Goal: Information Seeking & Learning: Learn about a topic

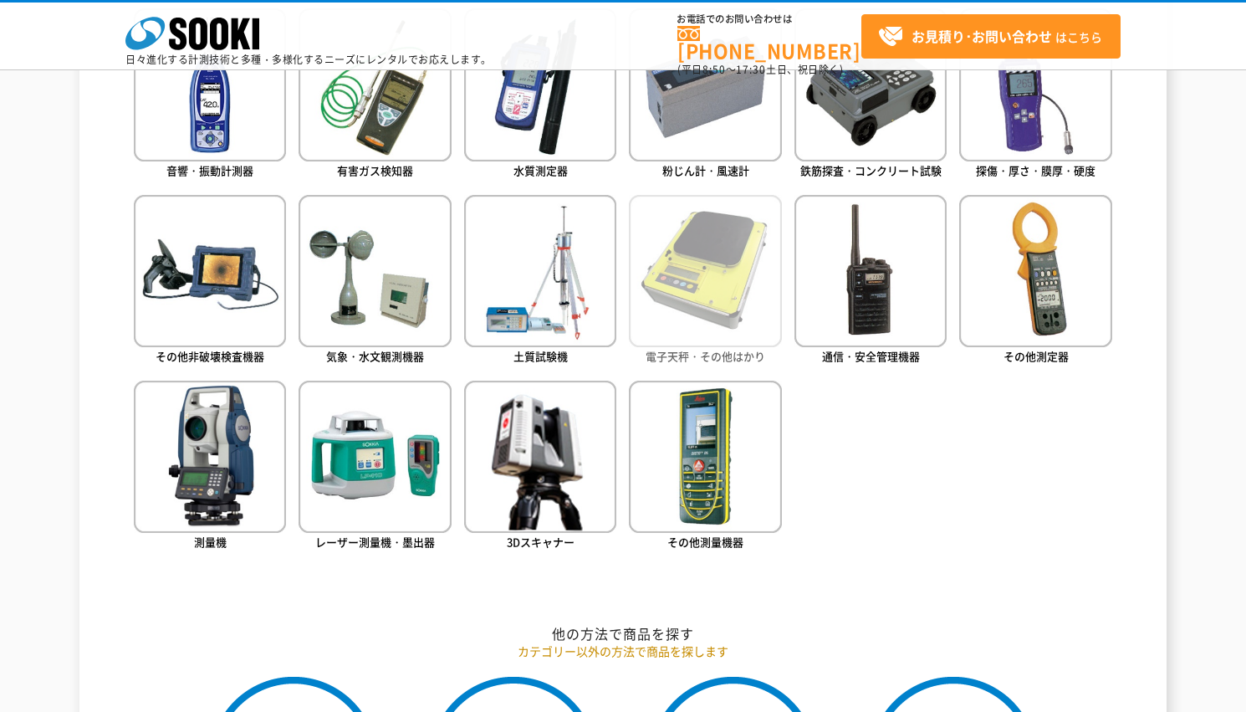
scroll to position [836, 0]
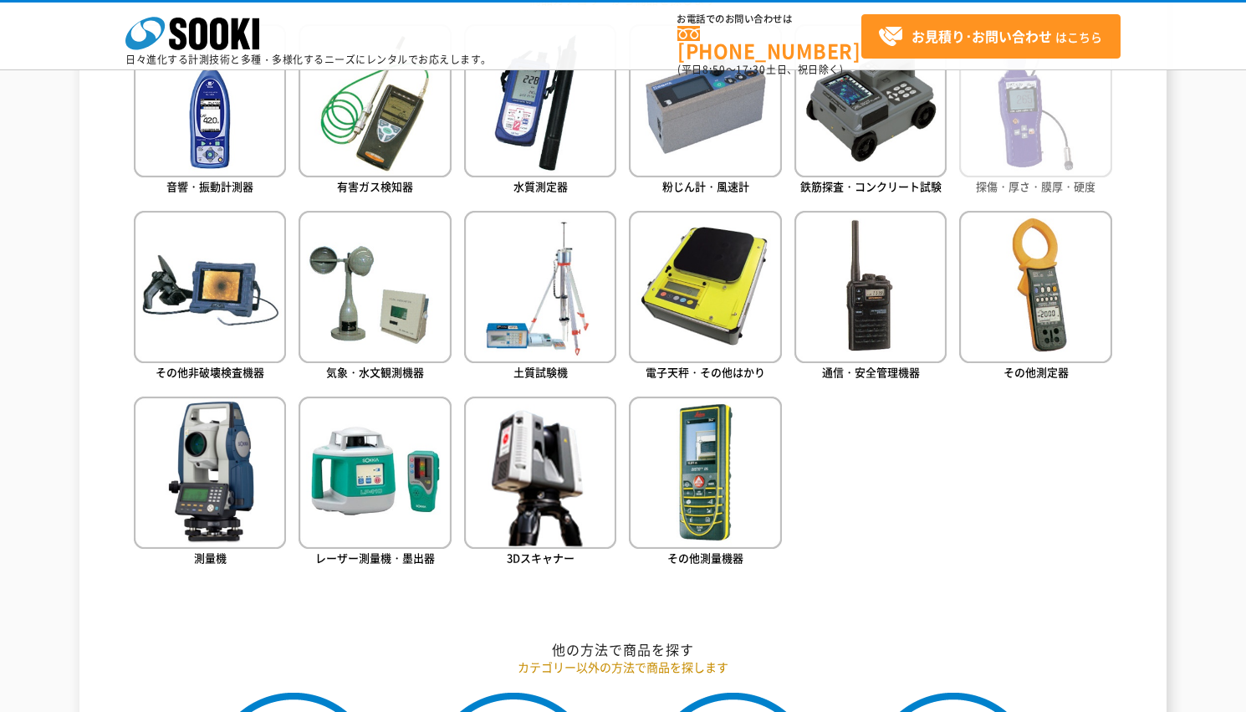
click at [977, 151] on img at bounding box center [1035, 100] width 152 height 152
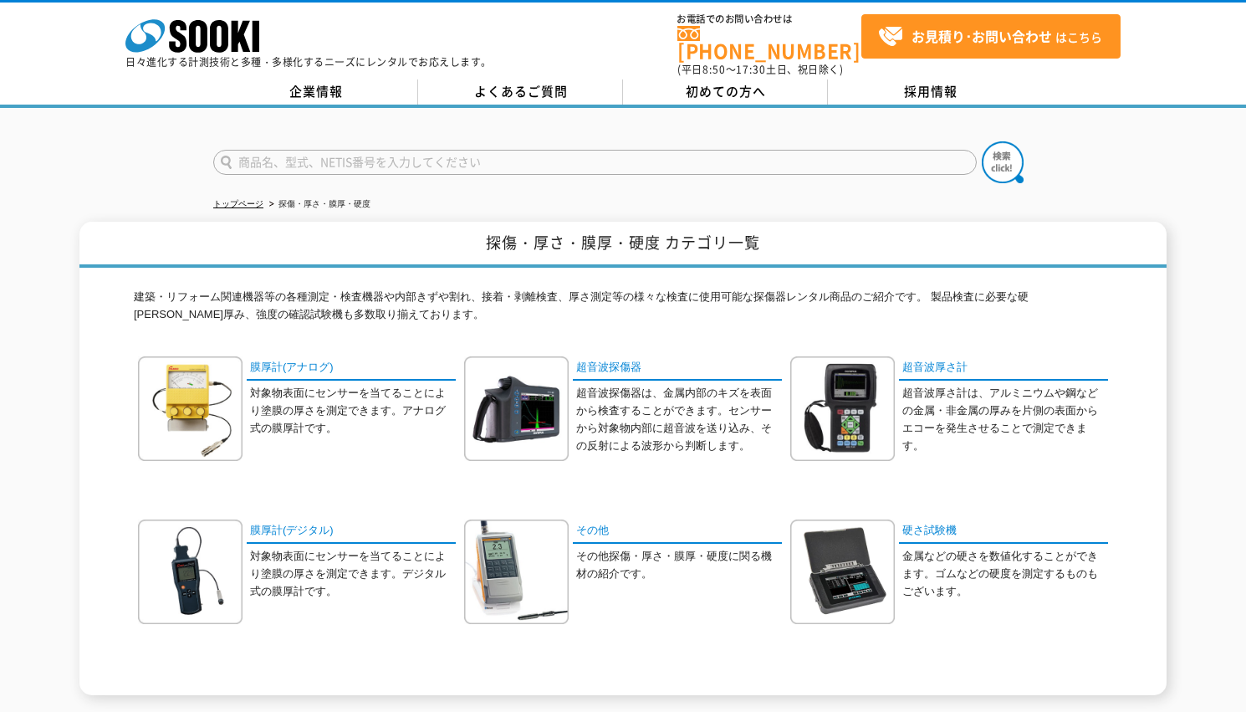
scroll to position [212, 0]
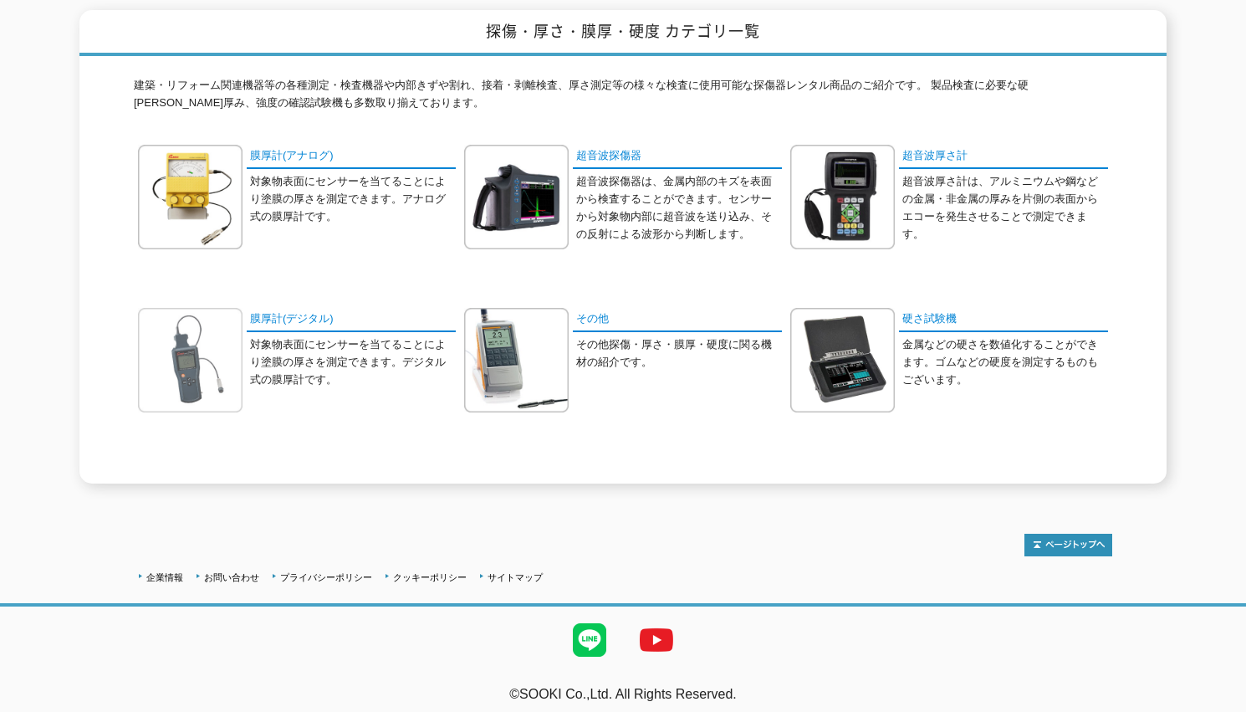
click at [172, 350] on img at bounding box center [190, 360] width 105 height 105
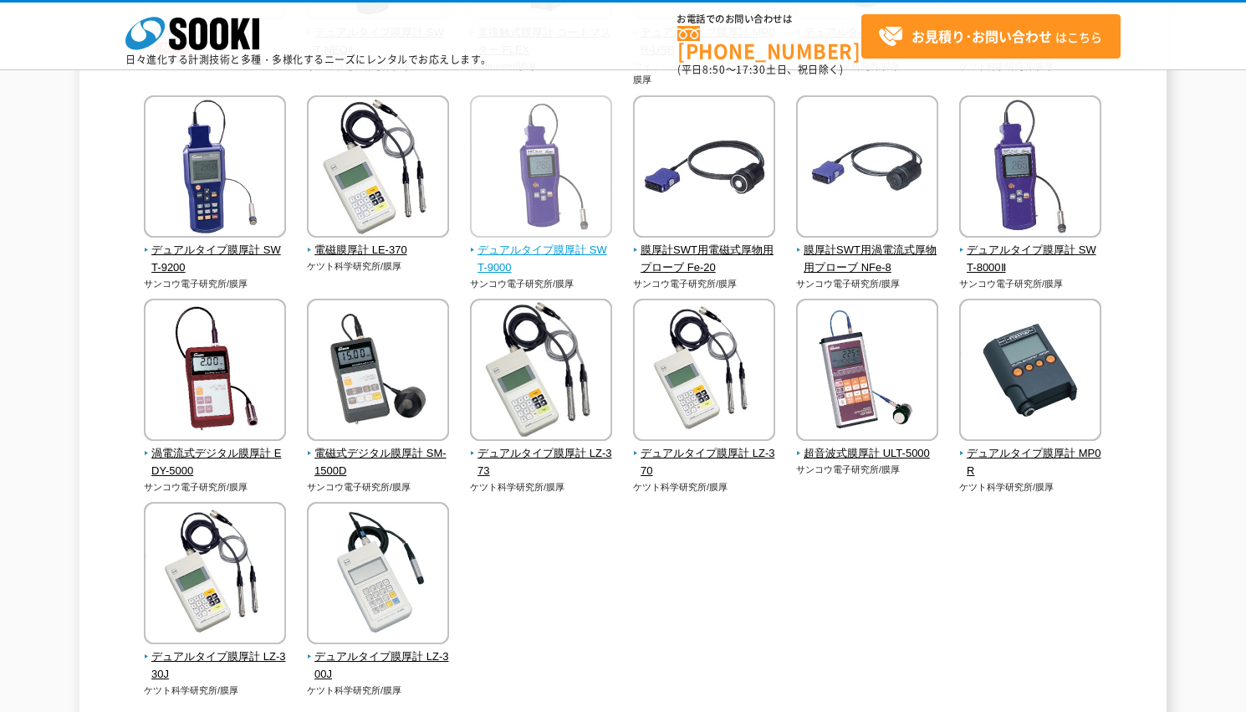
scroll to position [375, 0]
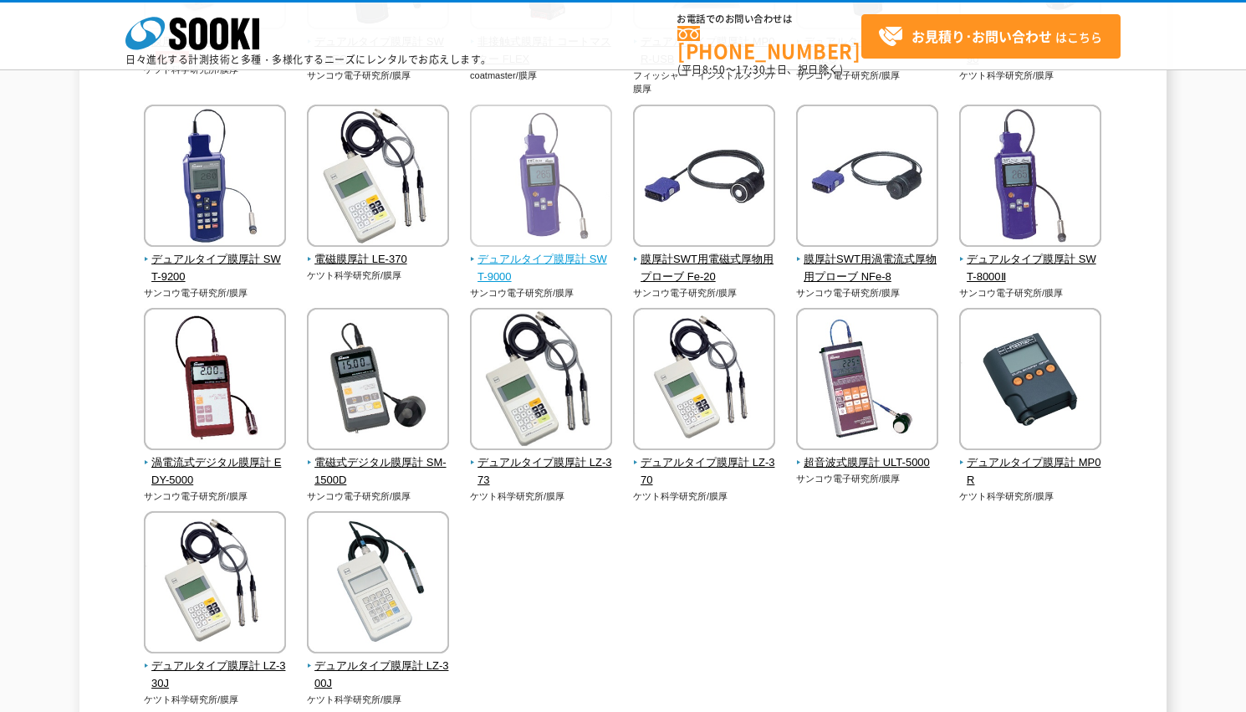
click at [581, 201] on img at bounding box center [541, 178] width 142 height 146
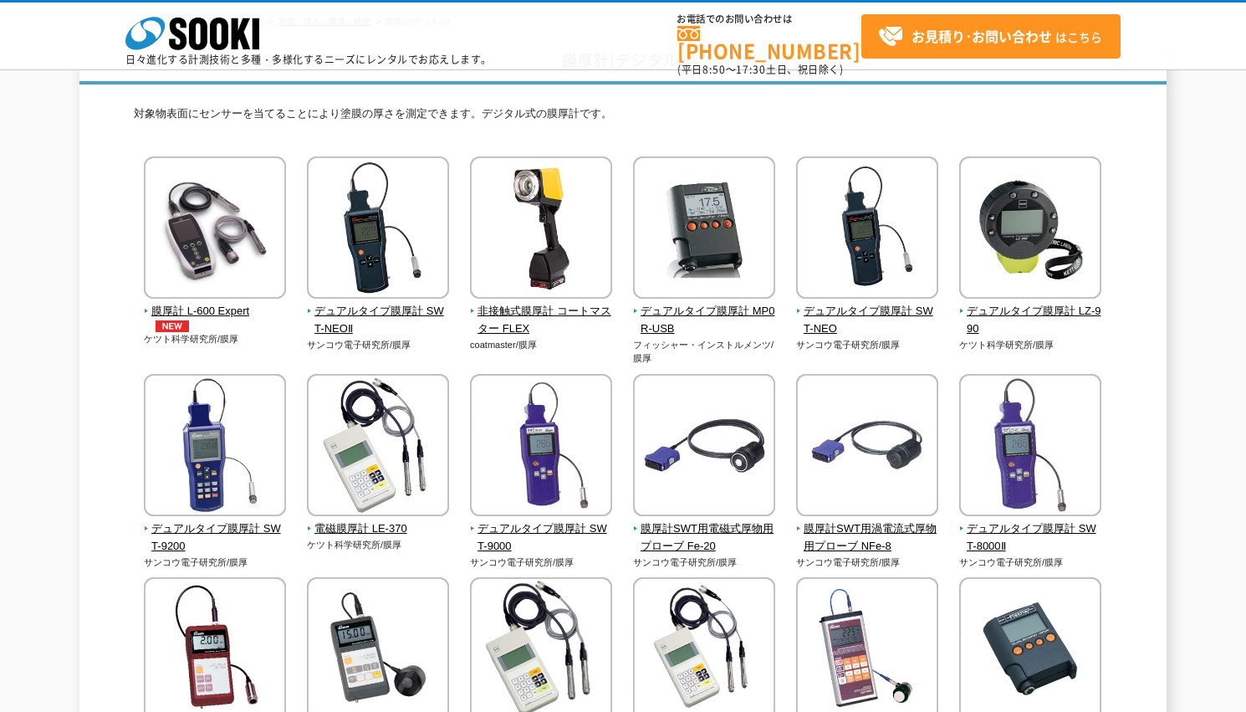
scroll to position [0, 0]
